Goal: Browse casually

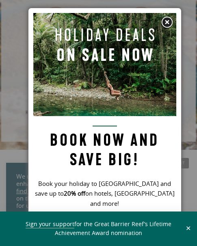
scroll to position [24, 0]
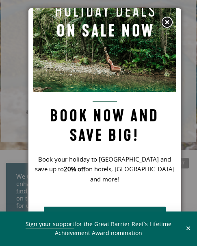
click at [166, 20] on img at bounding box center [167, 22] width 12 height 12
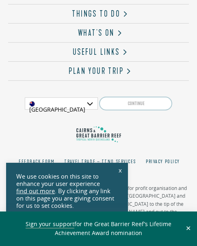
scroll to position [2462, 0]
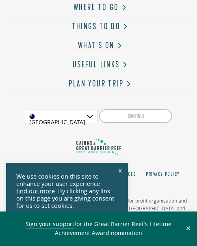
scroll to position [2462, 0]
